Goal: Task Accomplishment & Management: Complete application form

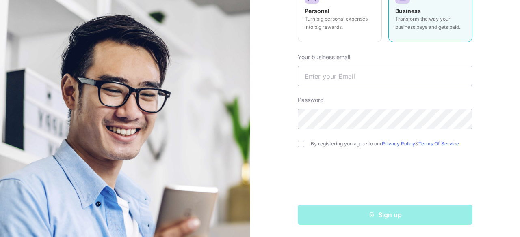
scroll to position [77, 0]
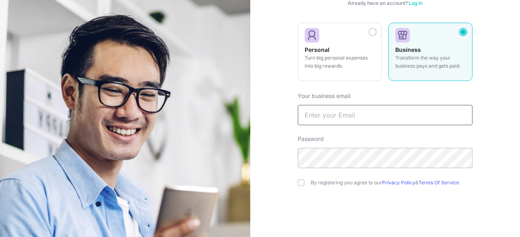
click at [351, 112] on input "text" at bounding box center [385, 115] width 175 height 20
type input "[PERSON_NAME][EMAIL_ADDRESS][DOMAIN_NAME]"
click at [298, 183] on input "checkbox" at bounding box center [301, 183] width 6 height 6
checkbox input "true"
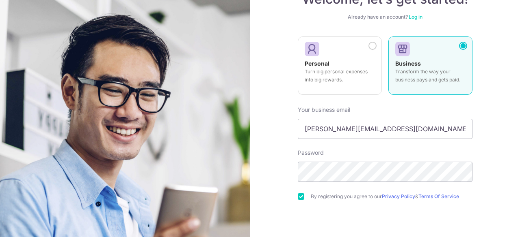
scroll to position [75, 0]
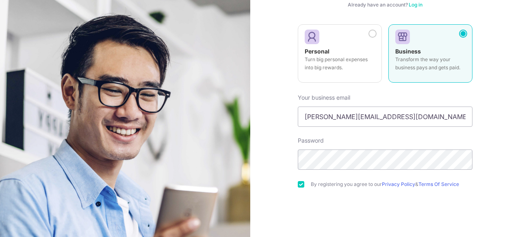
click at [412, 4] on link "Log in" at bounding box center [415, 5] width 14 height 6
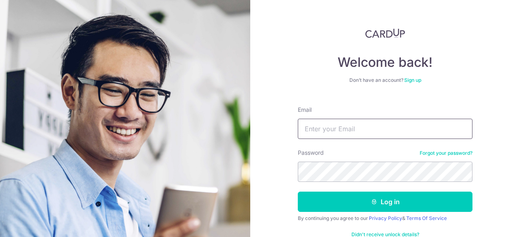
type input "[PERSON_NAME][EMAIL_ADDRESS][DOMAIN_NAME]"
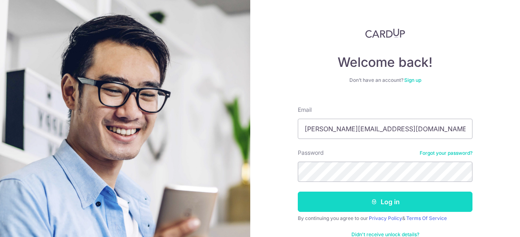
click at [382, 203] on button "Log in" at bounding box center [385, 202] width 175 height 20
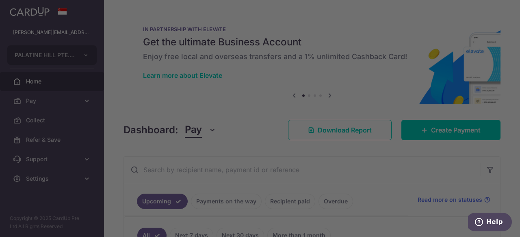
click at [89, 55] on div at bounding box center [262, 120] width 525 height 240
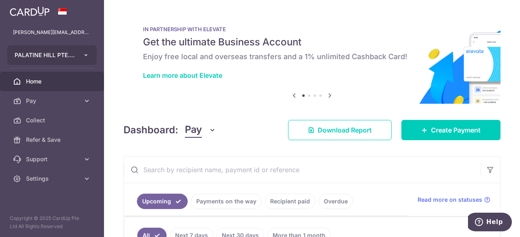
click at [88, 53] on icon "button" at bounding box center [86, 55] width 6 height 6
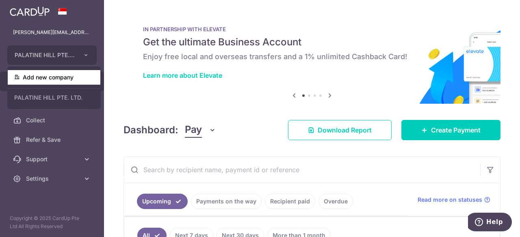
click at [53, 80] on link "Add new company" at bounding box center [54, 77] width 93 height 15
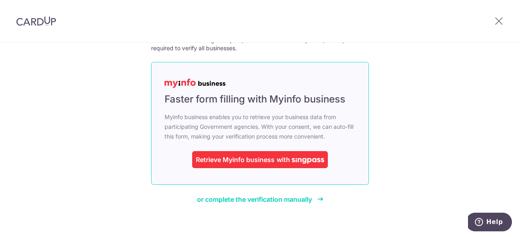
scroll to position [60, 0]
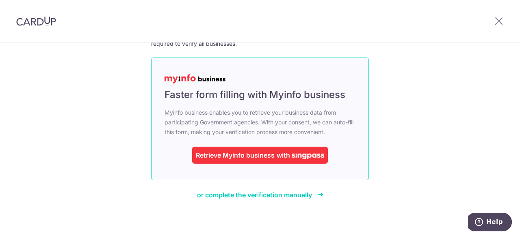
click at [274, 154] on div "with" at bounding box center [299, 156] width 50 height 10
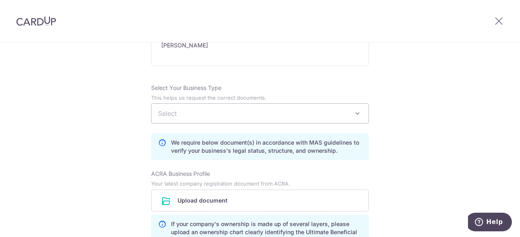
scroll to position [549, 0]
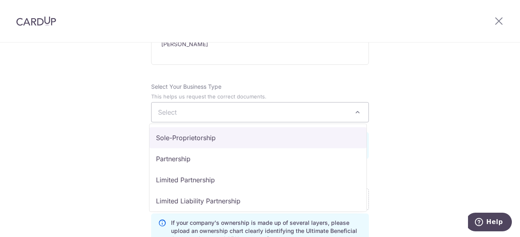
click at [260, 108] on span "Select" at bounding box center [259, 112] width 217 height 19
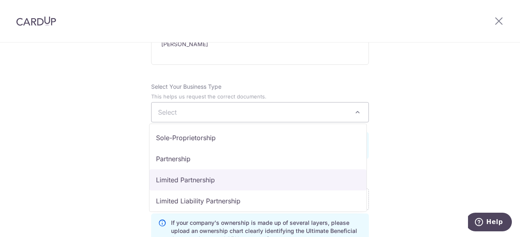
select select "Limited Partnership"
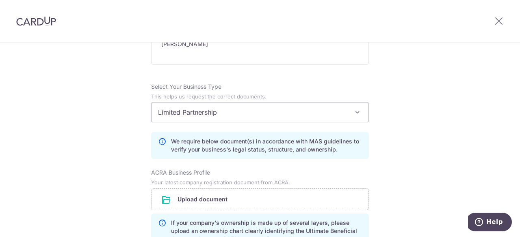
click at [240, 108] on span "Limited Partnership" at bounding box center [259, 112] width 217 height 19
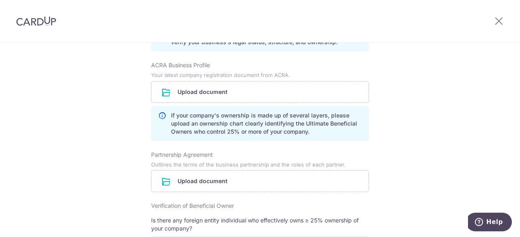
scroll to position [658, 0]
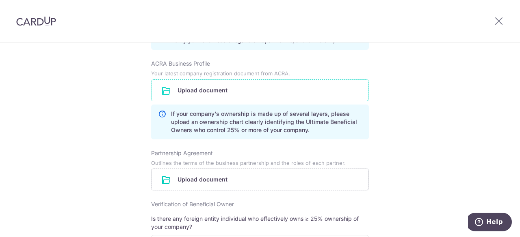
click at [224, 90] on input "file" at bounding box center [259, 90] width 217 height 21
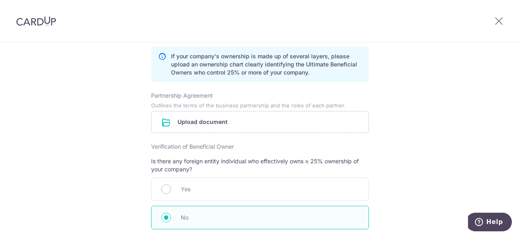
scroll to position [754, 0]
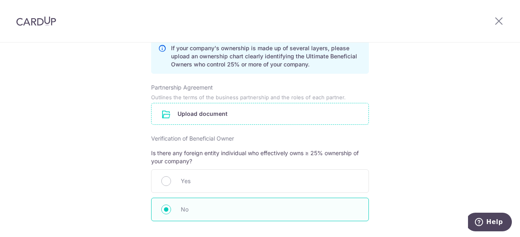
click at [183, 111] on input "file" at bounding box center [259, 114] width 217 height 21
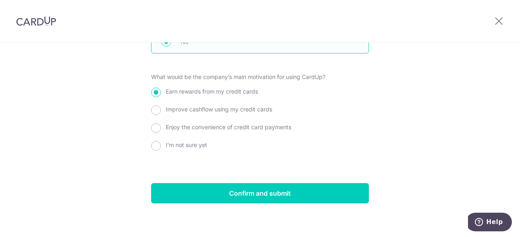
scroll to position [954, 0]
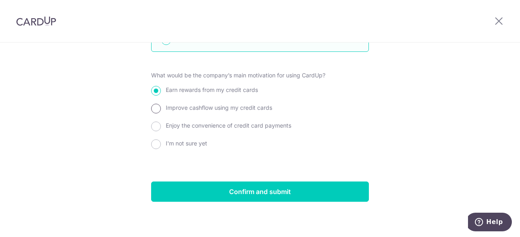
click at [151, 106] on input "Improve cashflow using my credit cards" at bounding box center [156, 109] width 10 height 10
radio input "true"
click at [151, 86] on input "Earn rewards from my credit cards" at bounding box center [156, 91] width 10 height 10
radio input "true"
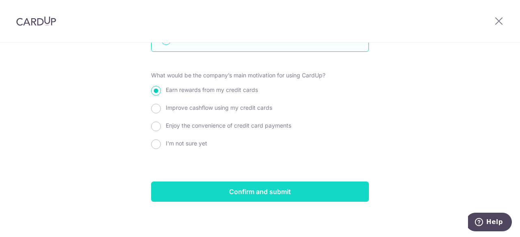
click at [251, 185] on input "Confirm and submit" at bounding box center [260, 192] width 218 height 20
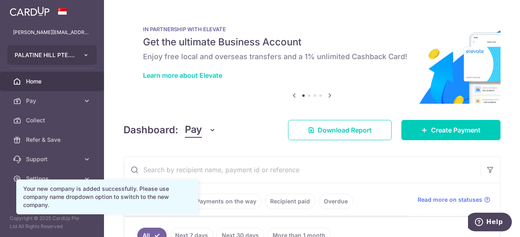
click at [90, 57] on button "PALATINE HILL PTE. LTD." at bounding box center [51, 54] width 89 height 19
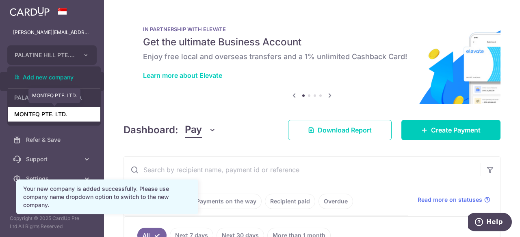
click at [56, 118] on link "MONTEQ PTE. LTD." at bounding box center [54, 114] width 93 height 15
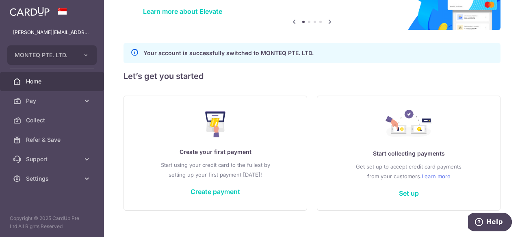
scroll to position [75, 0]
